Goal: Find specific page/section: Find specific page/section

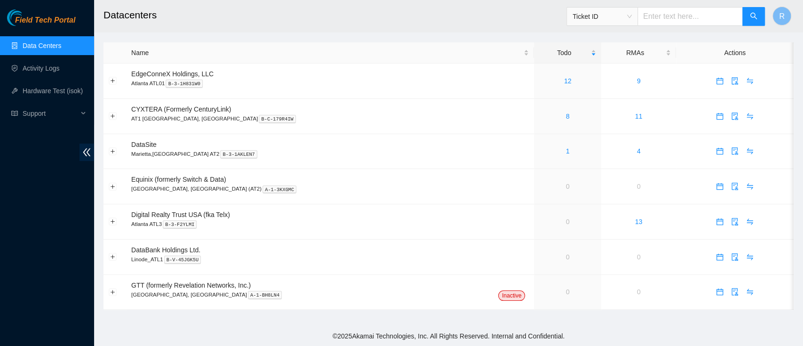
click at [632, 13] on span "Ticket ID" at bounding box center [602, 16] width 59 height 14
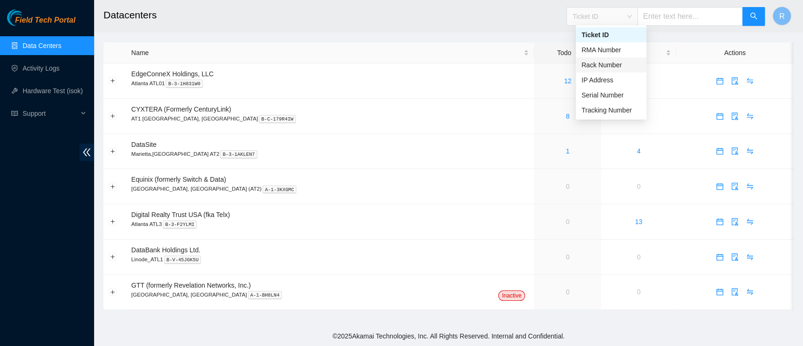
click at [629, 61] on div "Rack Number" at bounding box center [611, 65] width 59 height 10
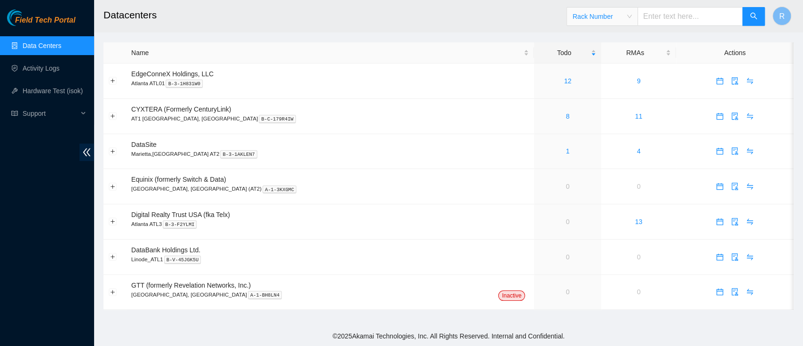
click at [662, 22] on input "text" at bounding box center [690, 16] width 105 height 19
type input "E18"
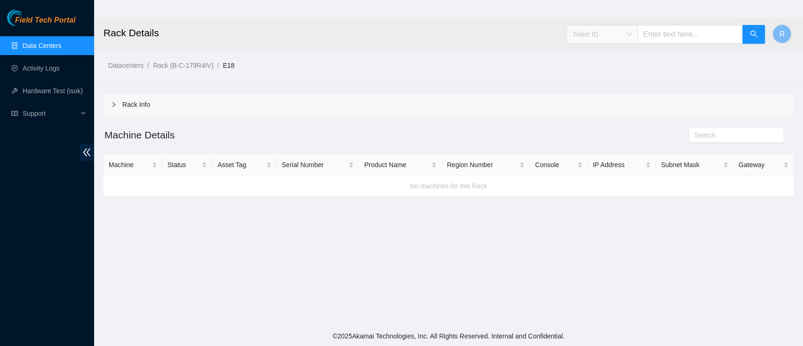
click at [638, 32] on div "Ticket ID" at bounding box center [602, 34] width 71 height 15
click at [621, 84] on div "Rack Number" at bounding box center [611, 83] width 59 height 10
click at [664, 34] on input "text" at bounding box center [690, 34] width 105 height 19
type input "E18"
click at [620, 34] on span "Ticket ID" at bounding box center [602, 34] width 59 height 14
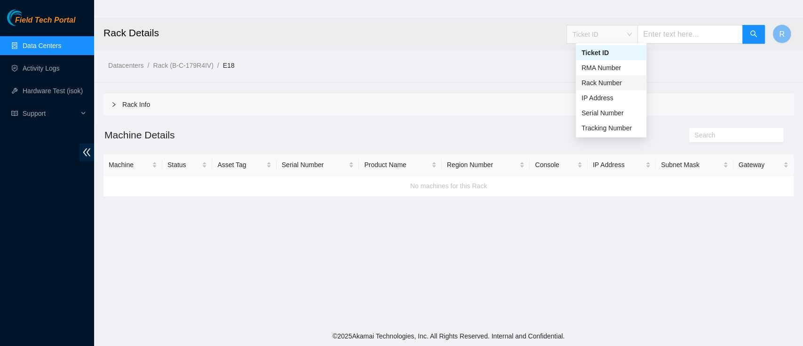
click at [606, 83] on div "Rack Number" at bounding box center [611, 83] width 59 height 10
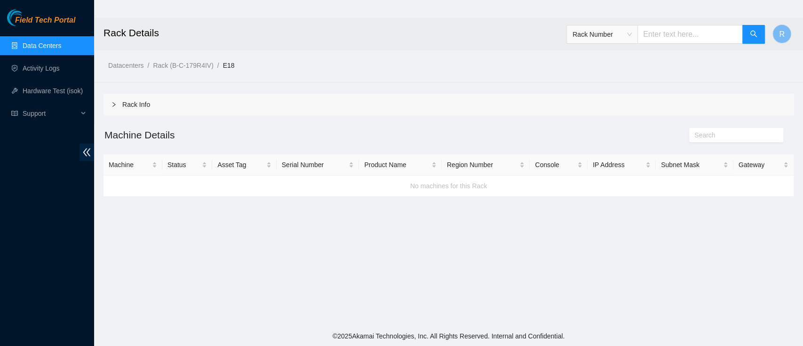
click at [655, 48] on div "Rack Number" at bounding box center [665, 34] width 199 height 30
click at [665, 36] on input "text" at bounding box center [690, 34] width 105 height 19
type input "E-18"
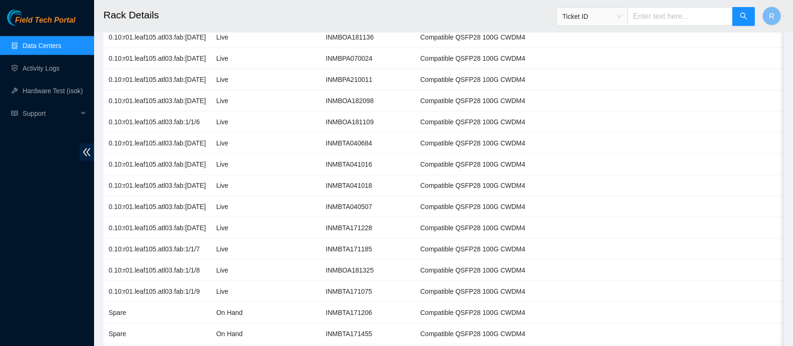
scroll to position [4708, 0]
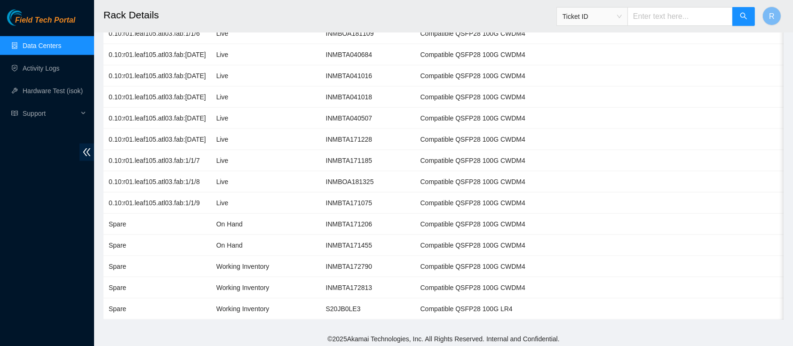
click at [642, 18] on input "text" at bounding box center [680, 16] width 105 height 19
click at [619, 17] on span "Ticket ID" at bounding box center [592, 16] width 59 height 14
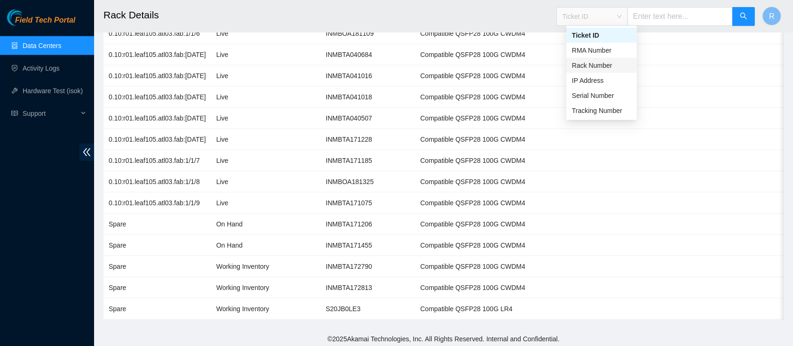
click at [596, 69] on div "Rack Number" at bounding box center [601, 65] width 59 height 10
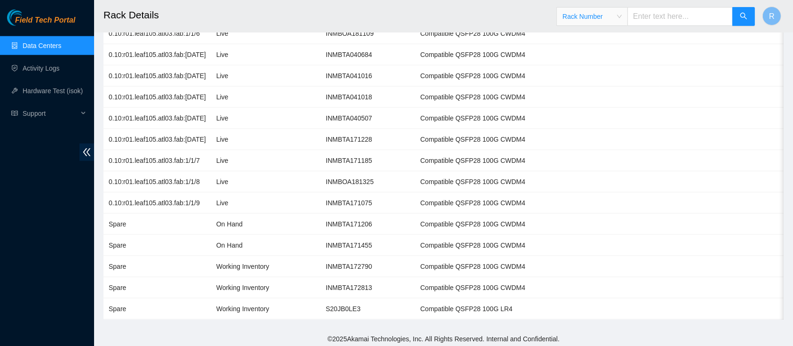
click at [661, 26] on div "Rack Number Rack Number" at bounding box center [656, 16] width 199 height 30
click at [662, 20] on input "text" at bounding box center [680, 16] width 105 height 19
type input "300.18"
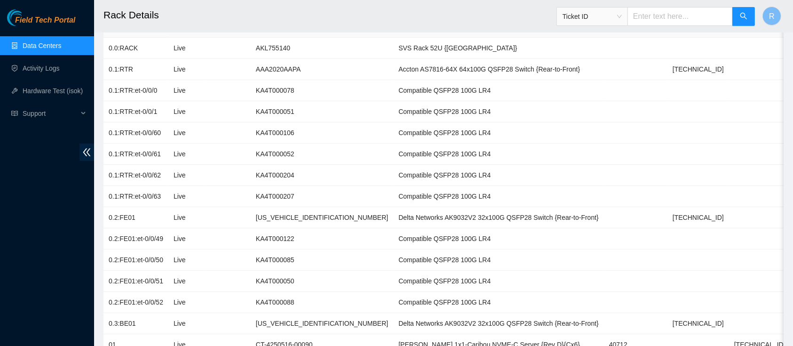
scroll to position [158, 0]
